Goal: Find specific page/section: Find specific page/section

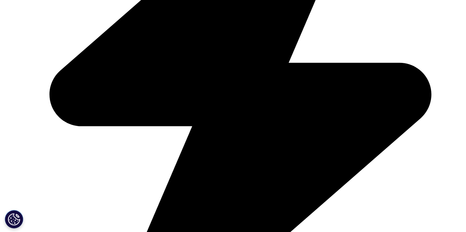
scroll to position [306, 0]
